Goal: Information Seeking & Learning: Learn about a topic

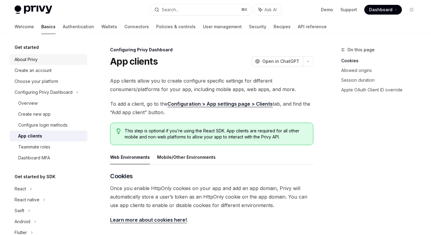
click at [43, 55] on link "About Privy" at bounding box center [49, 59] width 78 height 11
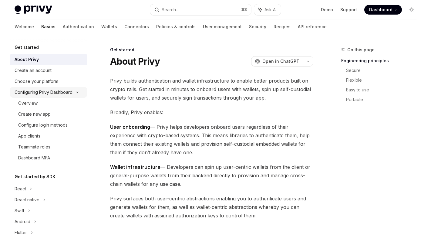
click at [27, 90] on div "Configuring Privy Dashboard" at bounding box center [44, 92] width 58 height 7
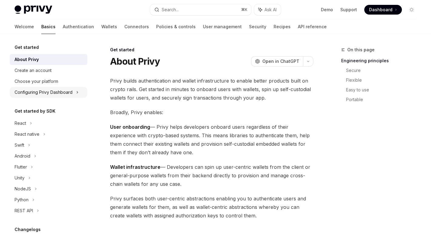
click at [30, 94] on div "Configuring Privy Dashboard" at bounding box center [44, 92] width 58 height 7
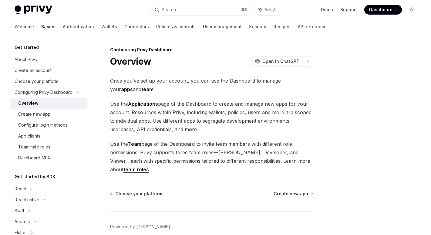
click at [23, 103] on div "Overview" at bounding box center [28, 103] width 20 height 7
click at [32, 120] on link "Configure login methods" at bounding box center [49, 125] width 78 height 11
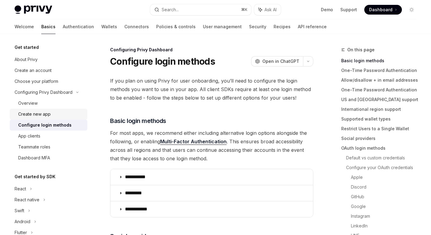
click at [41, 113] on div "Create new app" at bounding box center [34, 113] width 32 height 7
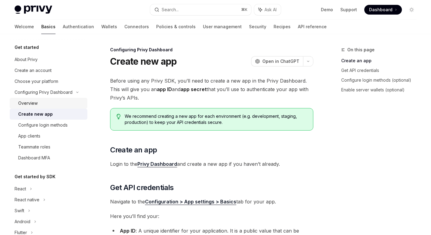
click at [44, 101] on div "Overview" at bounding box center [51, 103] width 66 height 7
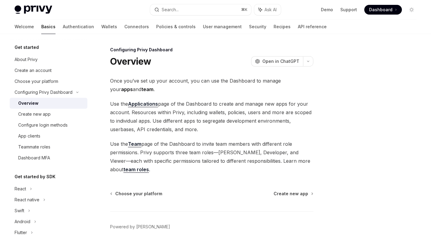
scroll to position [30, 0]
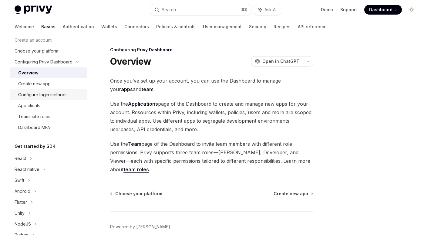
click at [64, 91] on link "Configure login methods" at bounding box center [49, 94] width 78 height 11
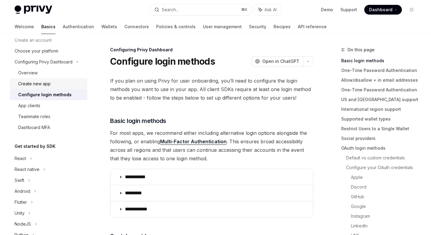
click at [43, 81] on div "Create new app" at bounding box center [34, 83] width 32 height 7
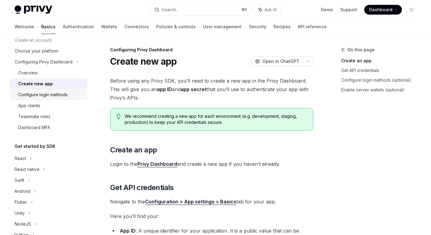
click at [39, 96] on div "Configure login methods" at bounding box center [42, 94] width 49 height 7
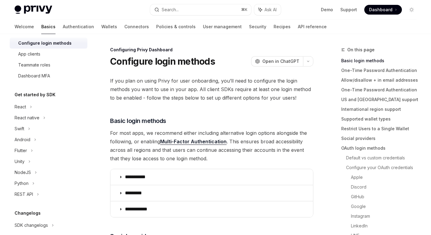
scroll to position [84, 0]
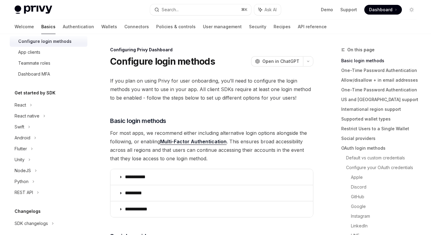
click at [52, 83] on div "Get started About Privy Create an account Choose your platform Configuring Priv…" at bounding box center [49, 121] width 78 height 322
click at [52, 64] on div "Teammate roles" at bounding box center [51, 62] width 66 height 7
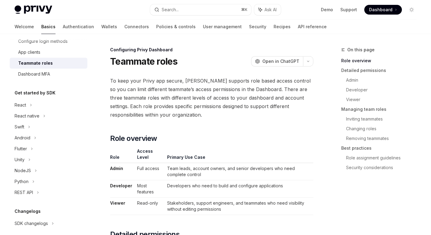
click at [52, 64] on div "Teammate roles" at bounding box center [51, 62] width 66 height 7
click at [51, 103] on div "React" at bounding box center [49, 105] width 78 height 11
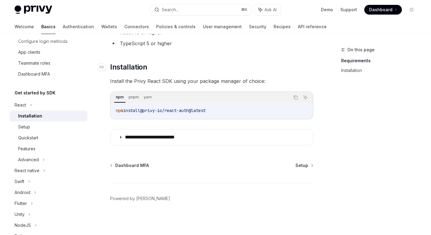
scroll to position [63, 0]
click at [22, 126] on div "Setup" at bounding box center [24, 126] width 12 height 7
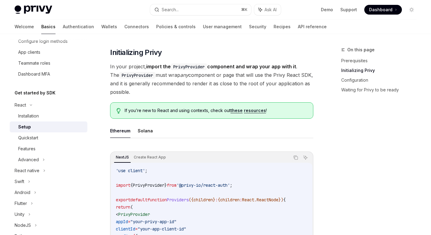
scroll to position [101, 0]
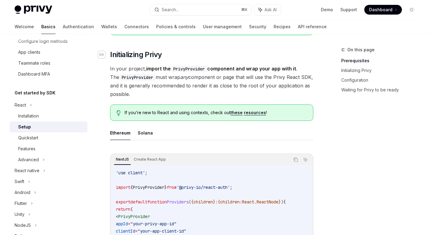
click at [103, 54] on div "Navigate to header" at bounding box center [101, 54] width 7 height 7
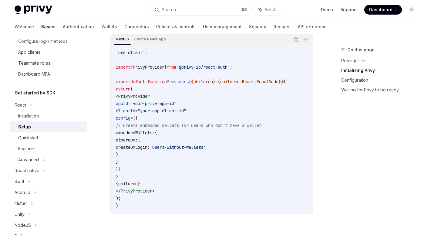
scroll to position [232, 0]
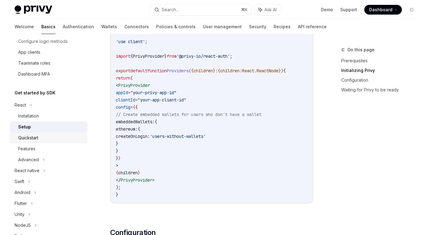
click at [53, 138] on div "Quickstart" at bounding box center [51, 137] width 66 height 7
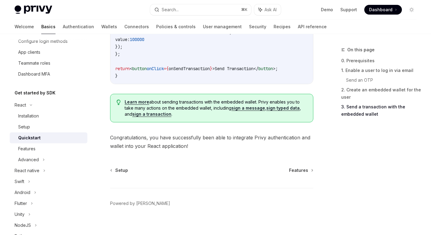
scroll to position [647, 0]
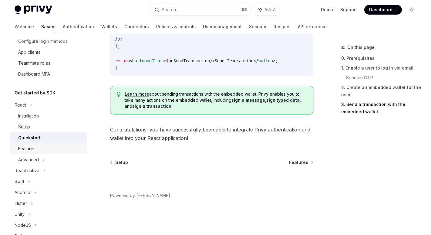
click at [19, 151] on div "Features" at bounding box center [26, 148] width 17 height 7
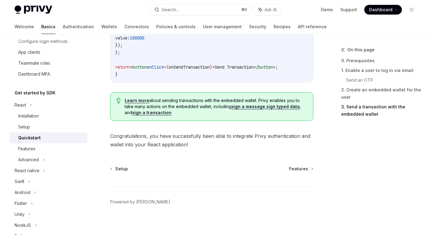
scroll to position [647, 0]
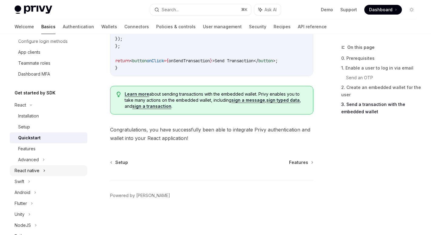
click at [56, 175] on div "React native" at bounding box center [49, 170] width 78 height 11
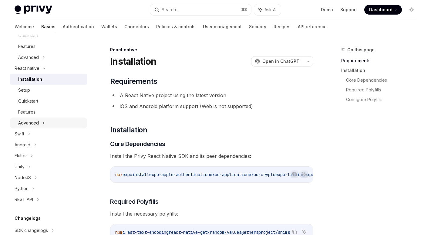
scroll to position [188, 0]
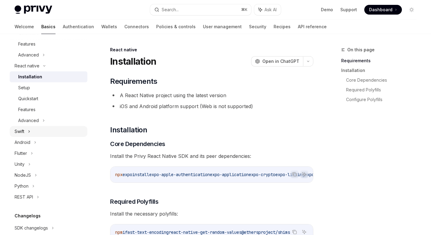
click at [41, 130] on div "Swift" at bounding box center [49, 131] width 78 height 11
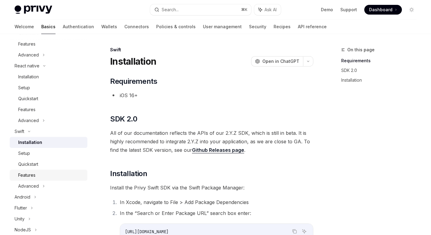
click at [44, 170] on link "Features" at bounding box center [49, 175] width 78 height 11
click at [48, 178] on div "Features" at bounding box center [51, 174] width 66 height 7
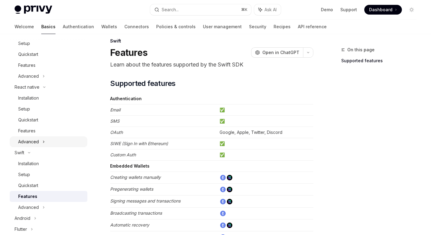
scroll to position [128, 0]
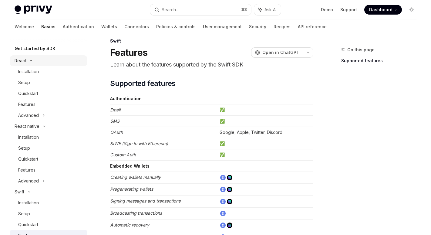
click at [46, 65] on div "React" at bounding box center [49, 60] width 78 height 11
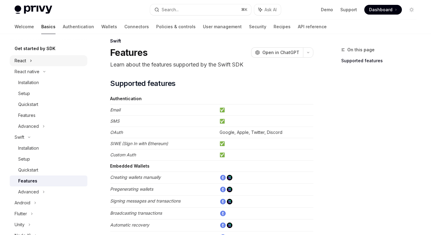
click at [32, 61] on icon at bounding box center [31, 60] width 2 height 7
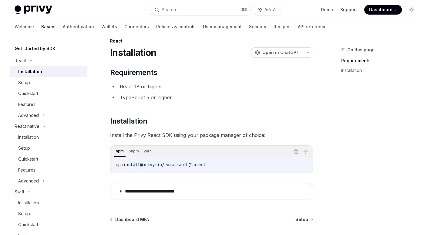
click at [23, 69] on div "Installation" at bounding box center [30, 71] width 24 height 7
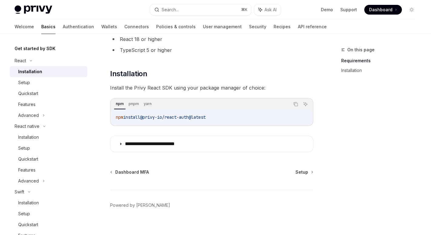
scroll to position [63, 0]
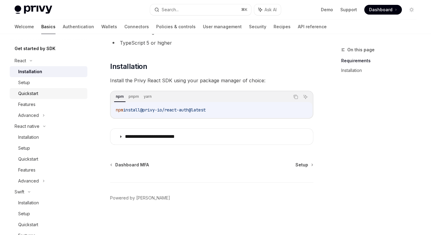
click at [65, 93] on div "Quickstart" at bounding box center [51, 93] width 66 height 7
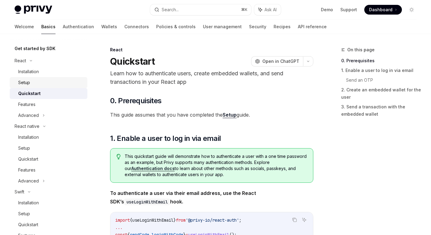
click at [51, 84] on div "Setup" at bounding box center [51, 82] width 66 height 7
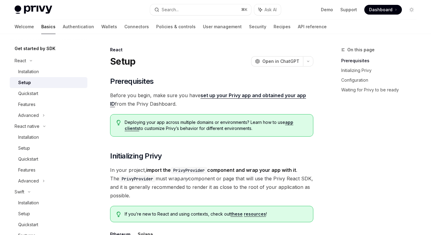
scroll to position [77, 0]
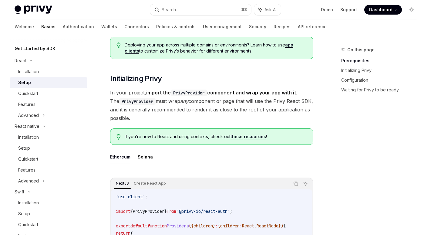
click at [149, 151] on button "Solana" at bounding box center [145, 157] width 15 height 14
click at [126, 156] on button "Ethereum" at bounding box center [120, 157] width 20 height 14
click at [146, 157] on button "Solana" at bounding box center [145, 157] width 15 height 14
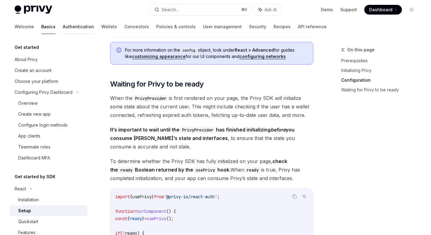
click at [63, 23] on link "Authentication" at bounding box center [78, 26] width 31 height 15
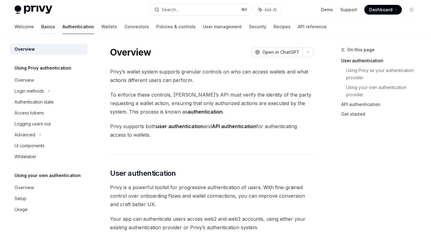
click at [41, 27] on link "Basics" at bounding box center [48, 26] width 14 height 15
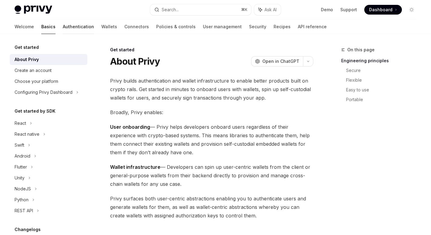
click at [63, 27] on link "Authentication" at bounding box center [78, 26] width 31 height 15
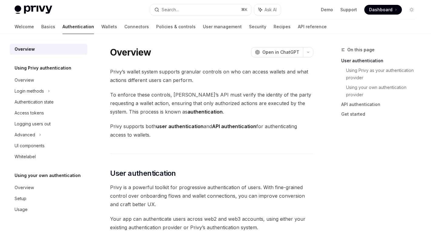
click at [28, 25] on div "Welcome Basics Authentication Wallets Connectors Policies & controls User manag…" at bounding box center [171, 26] width 312 height 15
click at [41, 23] on link "Basics" at bounding box center [48, 26] width 14 height 15
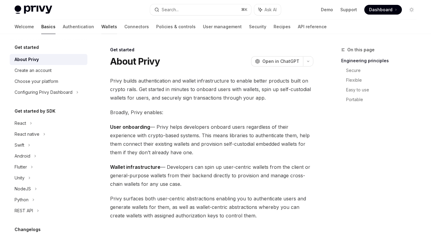
click at [101, 27] on link "Wallets" at bounding box center [109, 26] width 16 height 15
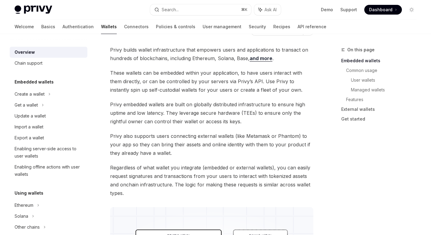
scroll to position [32, 0]
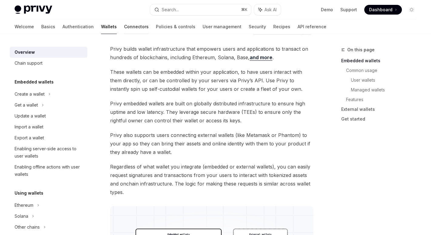
click at [124, 31] on link "Connectors" at bounding box center [136, 26] width 25 height 15
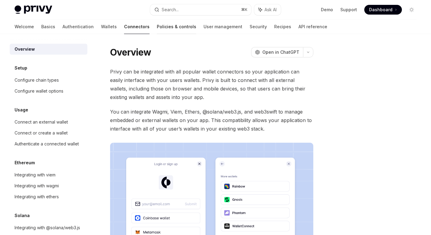
click at [157, 29] on link "Policies & controls" at bounding box center [176, 26] width 39 height 15
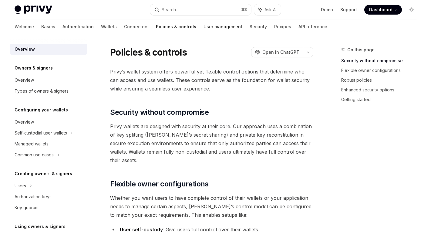
click at [206, 25] on link "User management" at bounding box center [223, 26] width 39 height 15
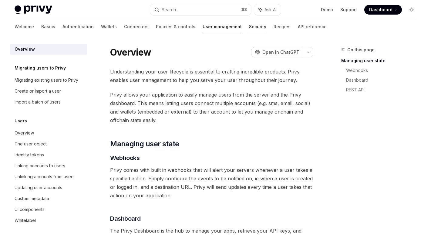
click at [249, 26] on link "Security" at bounding box center [257, 26] width 17 height 15
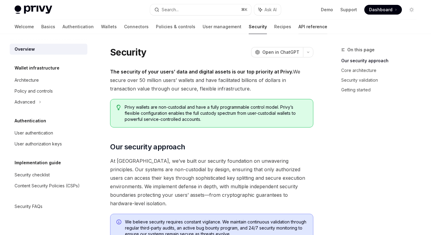
click at [299, 22] on link "API reference" at bounding box center [313, 26] width 29 height 15
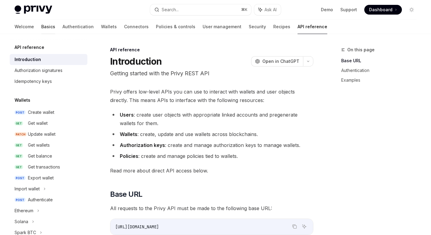
click at [41, 26] on link "Basics" at bounding box center [48, 26] width 14 height 15
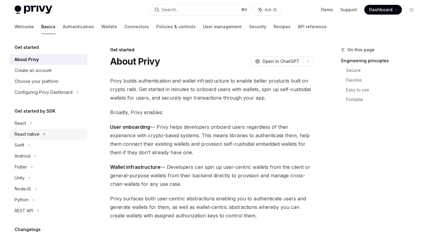
scroll to position [51, 0]
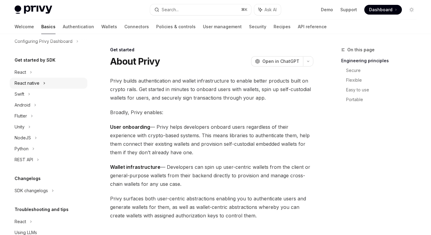
click at [33, 85] on div "React native" at bounding box center [27, 82] width 25 height 7
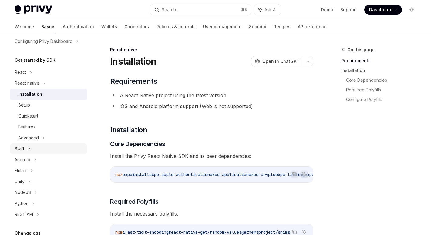
click at [32, 145] on div "Swift" at bounding box center [49, 148] width 78 height 11
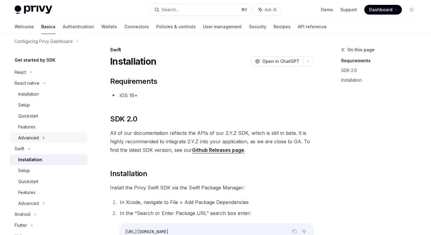
click at [33, 140] on div "Advanced" at bounding box center [28, 137] width 21 height 7
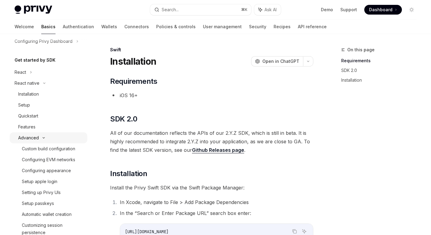
type textarea "*"
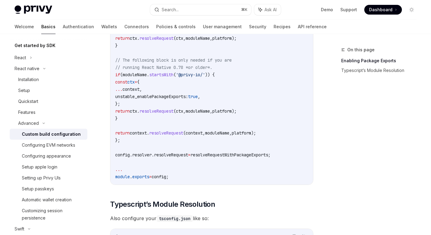
scroll to position [579, 0]
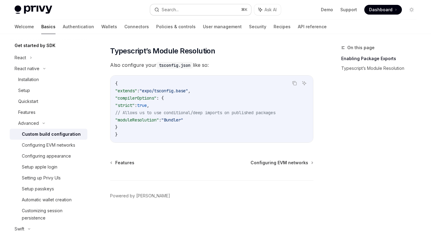
click at [164, 10] on div "Search..." at bounding box center [170, 9] width 17 height 7
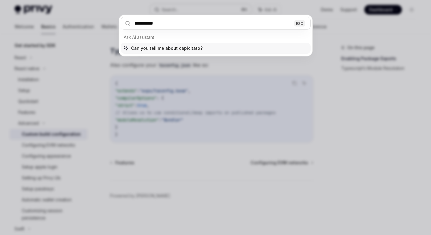
type input "**********"
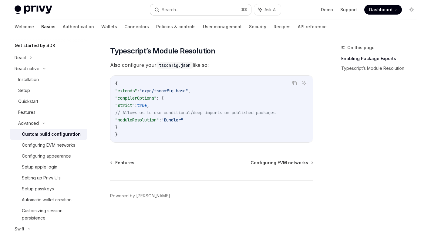
click at [186, 12] on button "Search... ⌘ K" at bounding box center [200, 9] width 101 height 11
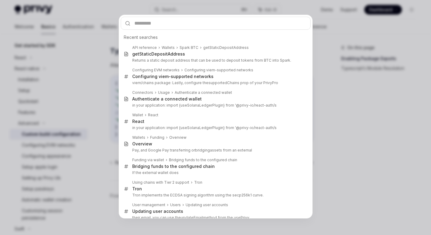
type textarea "*"
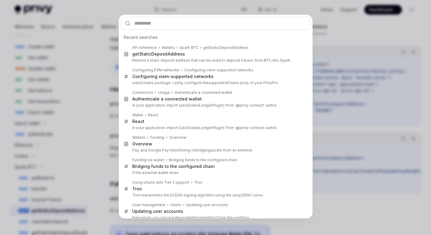
type input "*"
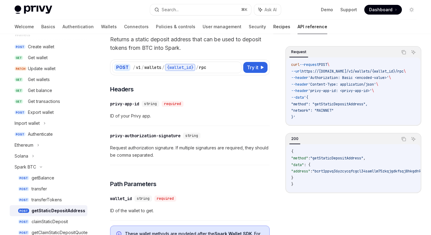
click at [273, 28] on link "Recipes" at bounding box center [281, 26] width 17 height 15
type textarea "*"
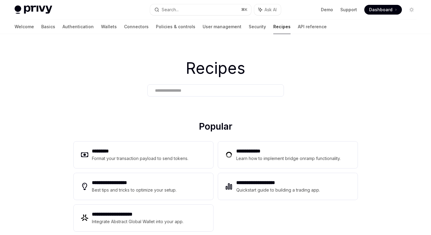
click at [171, 86] on div at bounding box center [215, 90] width 137 height 12
click at [162, 95] on div at bounding box center [215, 90] width 137 height 12
click at [168, 90] on input "text" at bounding box center [215, 90] width 121 height 6
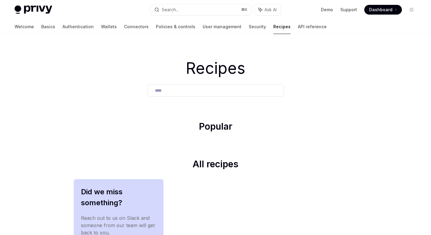
type input "****"
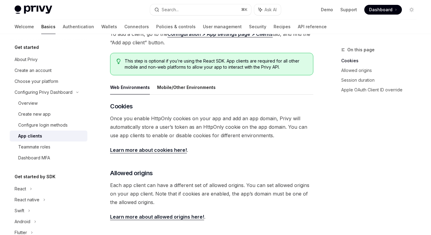
scroll to position [73, 0]
